Goal: Use online tool/utility

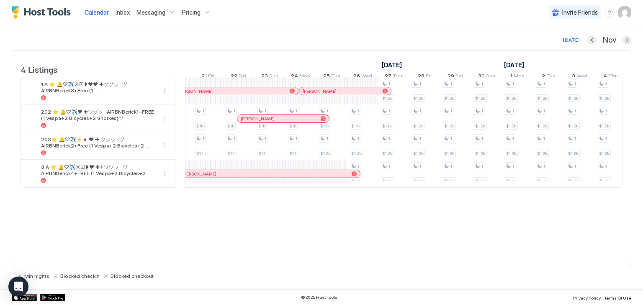
scroll to position [0, 364]
click at [573, 41] on div "[DATE]" at bounding box center [571, 40] width 17 height 8
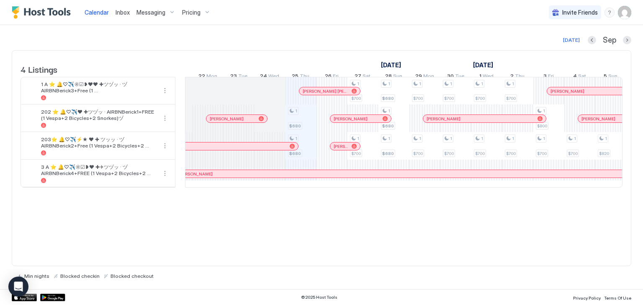
scroll to position [0, 465]
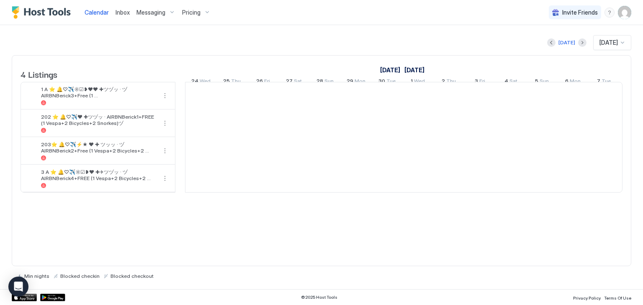
scroll to position [0, 397]
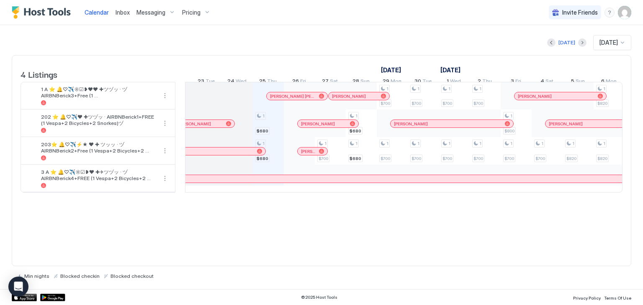
click at [274, 160] on div "1 $680 1 $680 1 $700 1 $680 1 $680 1 $700 1 $700 1 $700 1 $700 1 $700 1 $700 1 …" at bounding box center [624, 137] width 1672 height 110
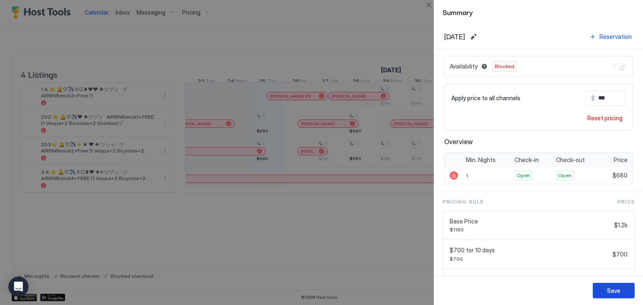
click at [615, 287] on div "Save" at bounding box center [613, 291] width 13 height 9
